Goal: Find specific page/section: Find specific page/section

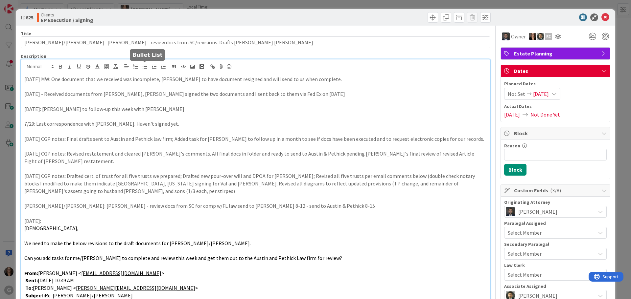
scroll to position [164, 0]
click at [601, 17] on icon at bounding box center [605, 17] width 8 height 8
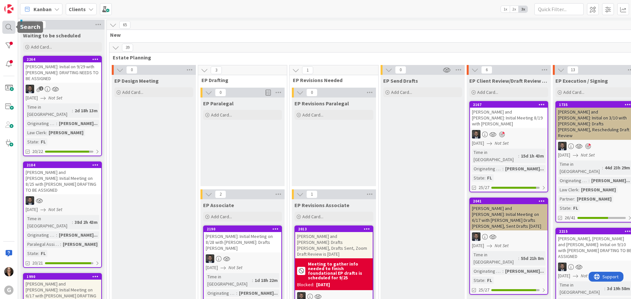
click at [8, 27] on div at bounding box center [8, 27] width 13 height 13
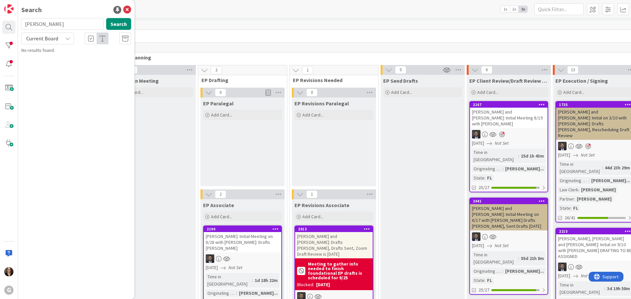
type input "Marek"
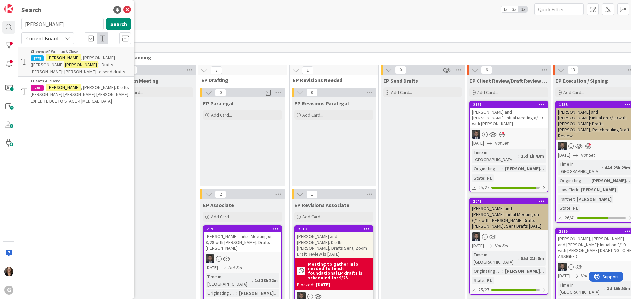
click at [67, 56] on span ", Glenn (Nicholas" at bounding box center [73, 61] width 84 height 13
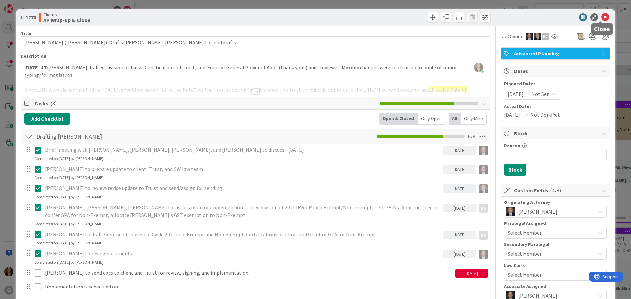
click at [601, 18] on icon at bounding box center [605, 17] width 8 height 8
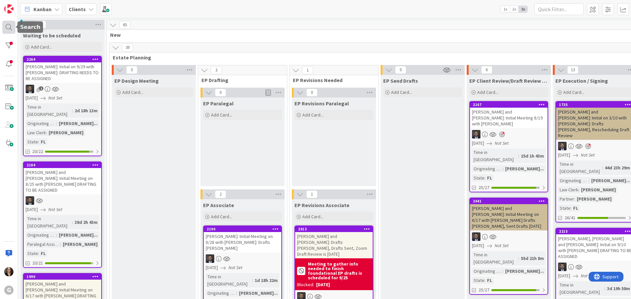
click at [9, 27] on div at bounding box center [8, 27] width 13 height 13
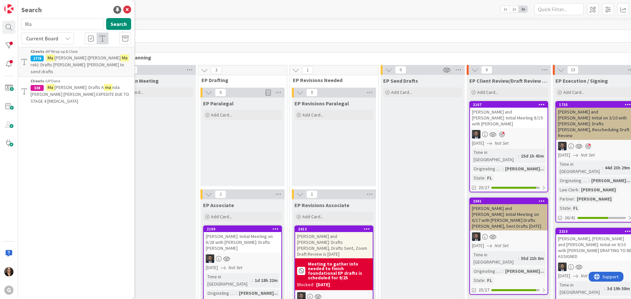
type input "M"
type input "Ryan"
click at [119, 24] on button "Search" at bounding box center [118, 24] width 25 height 12
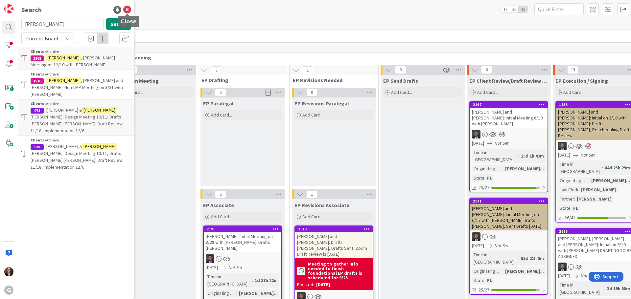
click at [126, 8] on icon at bounding box center [127, 10] width 8 height 8
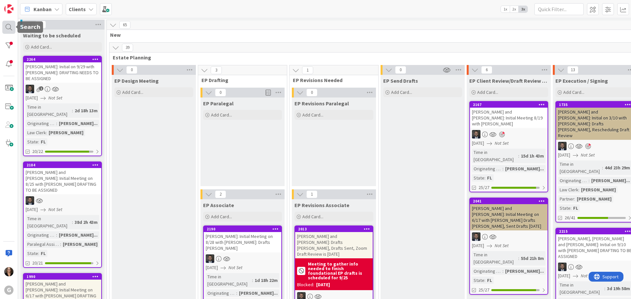
click at [8, 27] on div at bounding box center [8, 27] width 13 height 13
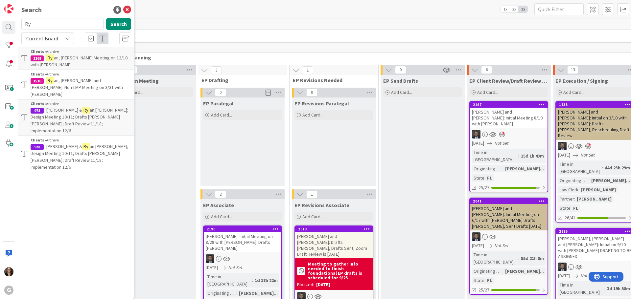
type input "R"
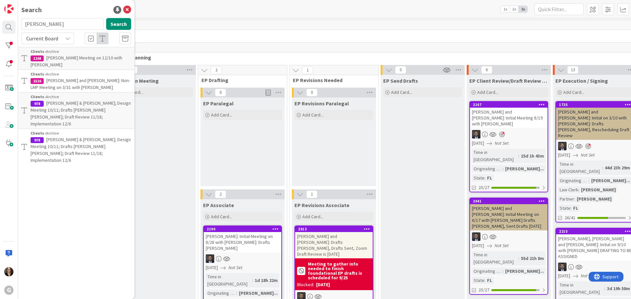
type input "Higgs"
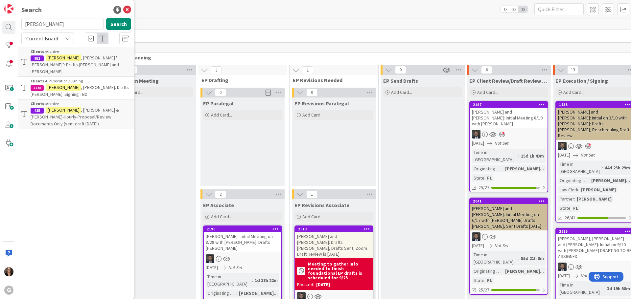
click at [94, 84] on span ", William: Drafts Paul Chris: Signing TBD" at bounding box center [80, 90] width 98 height 13
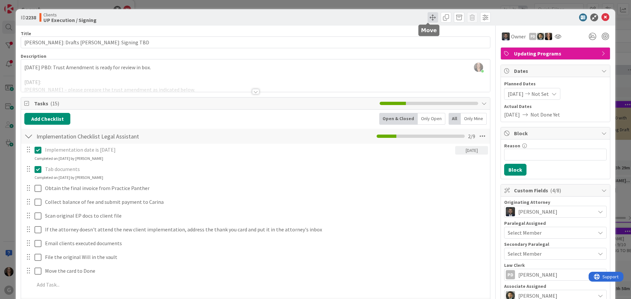
click at [427, 16] on span at bounding box center [432, 17] width 11 height 11
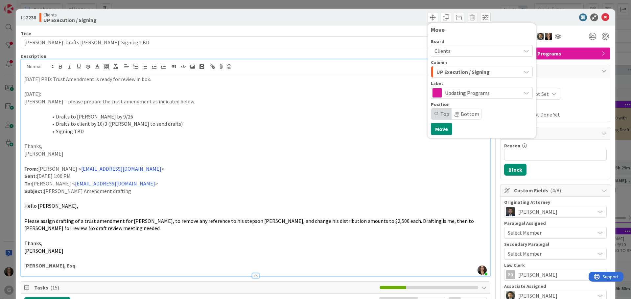
click at [23, 66] on div "Michelle Wilson just joined 9/19/2025 PBD: Trust Amendment is ready for review …" at bounding box center [255, 167] width 469 height 217
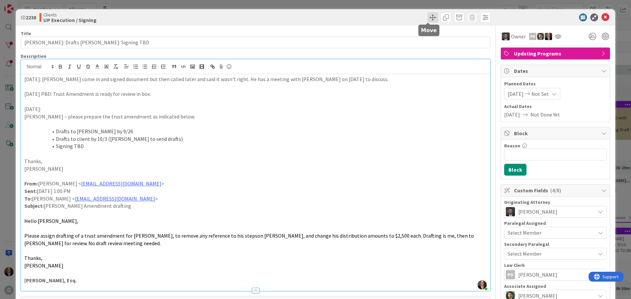
click at [427, 17] on span at bounding box center [432, 17] width 11 height 11
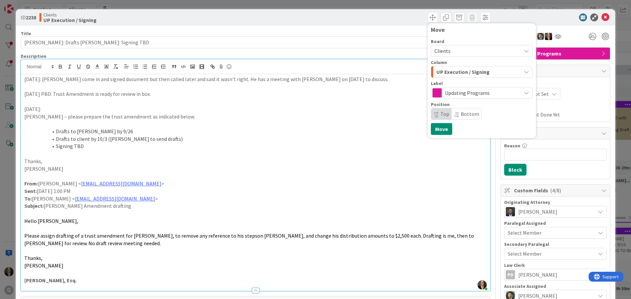
click at [385, 128] on li "Drafts to Chris by 9/26" at bounding box center [259, 132] width 454 height 8
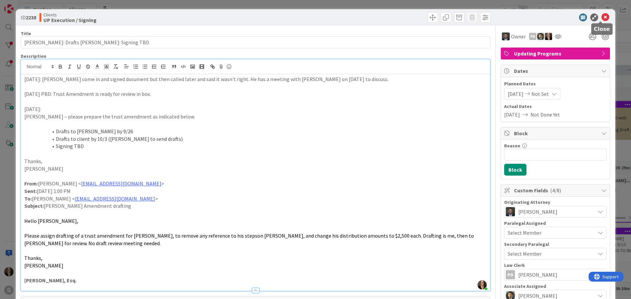
click at [601, 17] on icon at bounding box center [605, 17] width 8 height 8
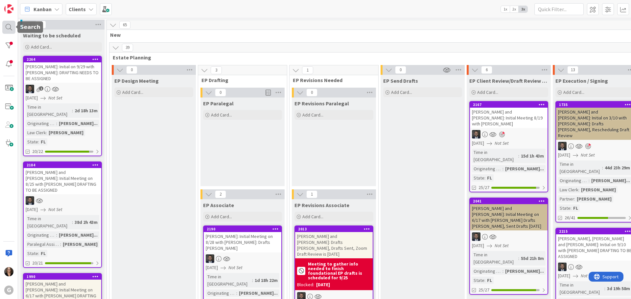
click at [8, 27] on div at bounding box center [8, 27] width 13 height 13
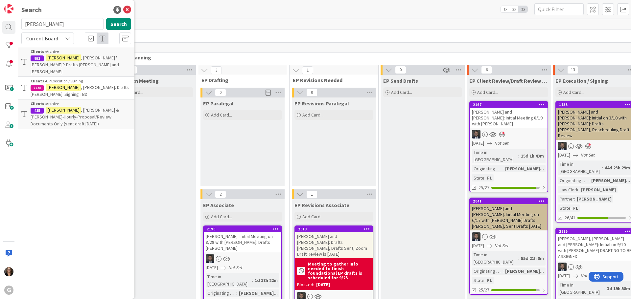
click at [66, 84] on span ", William: Drafts Paul Chris: Signing TBD" at bounding box center [80, 90] width 98 height 13
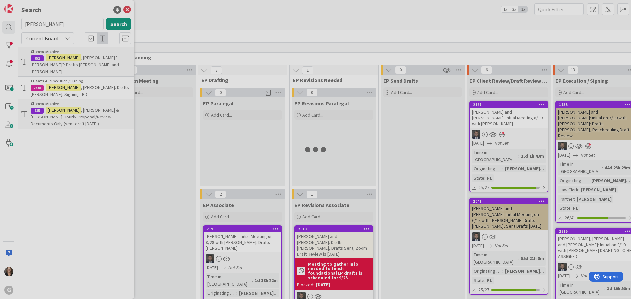
click at [66, 73] on div at bounding box center [315, 149] width 631 height 299
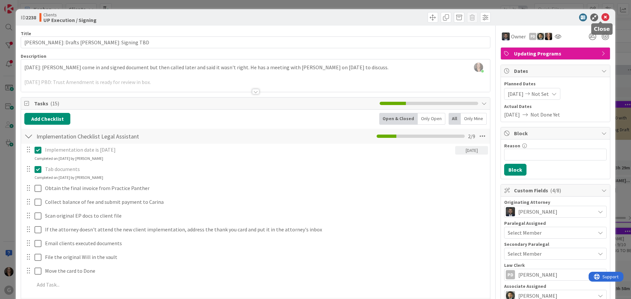
click at [601, 17] on icon at bounding box center [605, 17] width 8 height 8
